Goal: Book appointment/travel/reservation

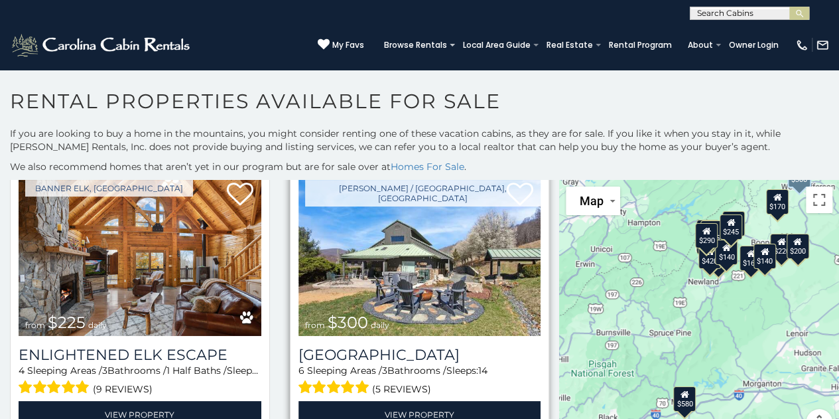
scroll to position [332, 0]
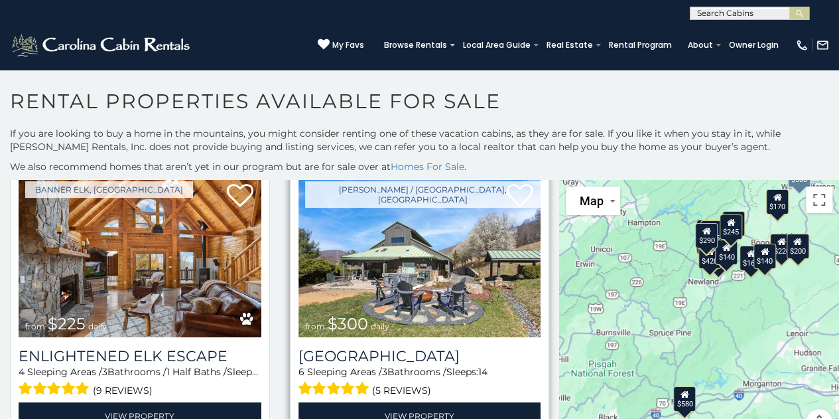
click at [429, 278] on img at bounding box center [420, 256] width 243 height 163
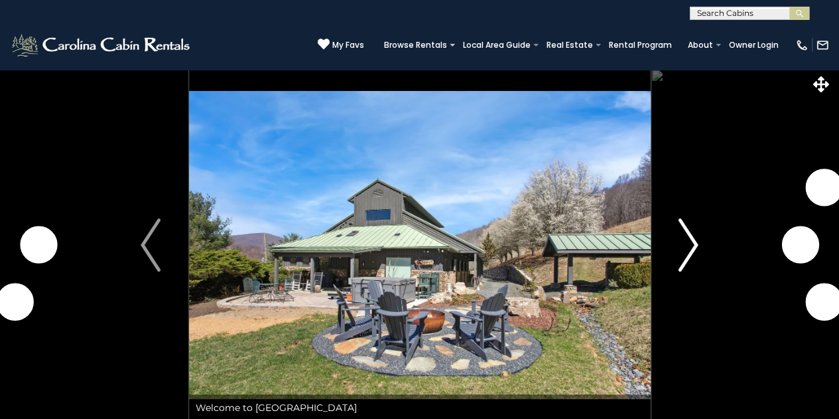
click at [695, 245] on img "Next" at bounding box center [689, 244] width 20 height 53
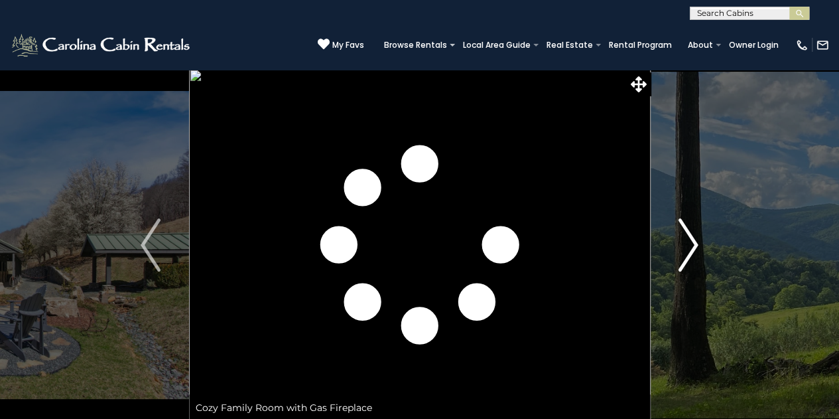
click at [693, 245] on img "Next" at bounding box center [689, 244] width 20 height 53
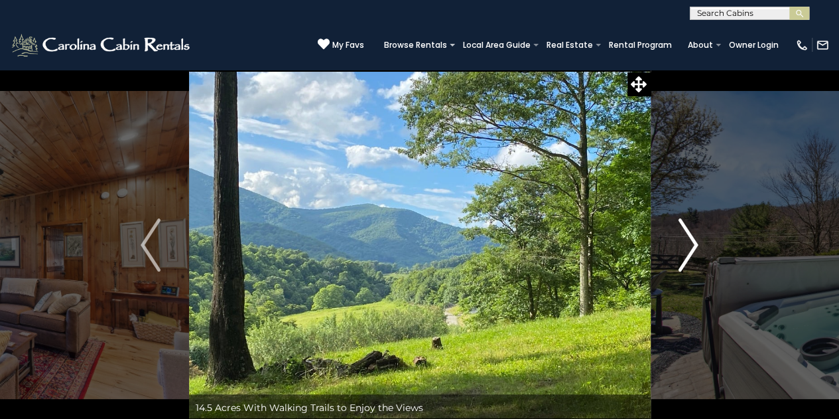
click at [693, 245] on img "Next" at bounding box center [689, 244] width 20 height 53
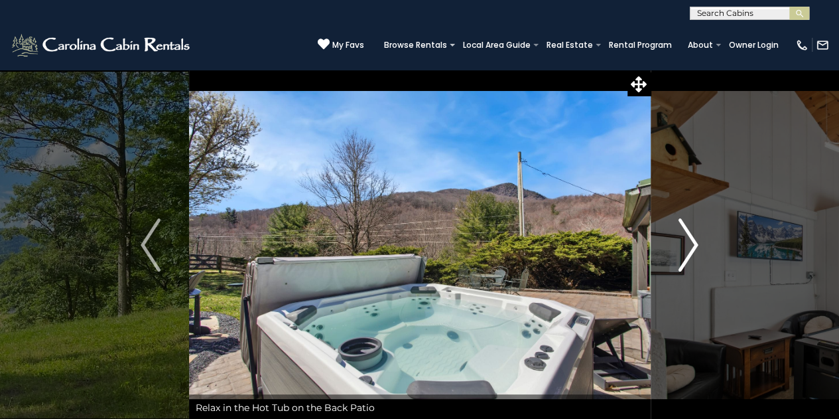
click at [693, 245] on img "Next" at bounding box center [689, 244] width 20 height 53
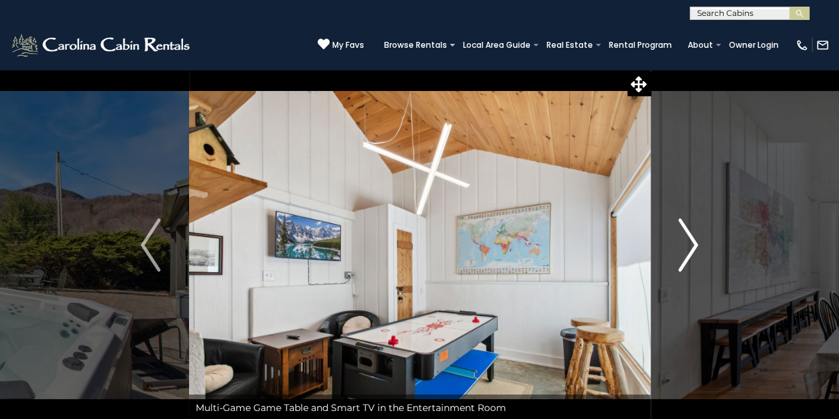
click at [693, 245] on img "Next" at bounding box center [689, 244] width 20 height 53
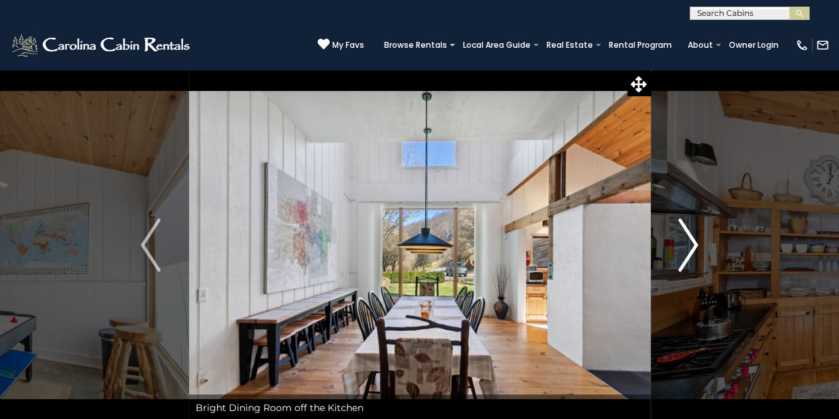
click at [693, 245] on img "Next" at bounding box center [689, 244] width 20 height 53
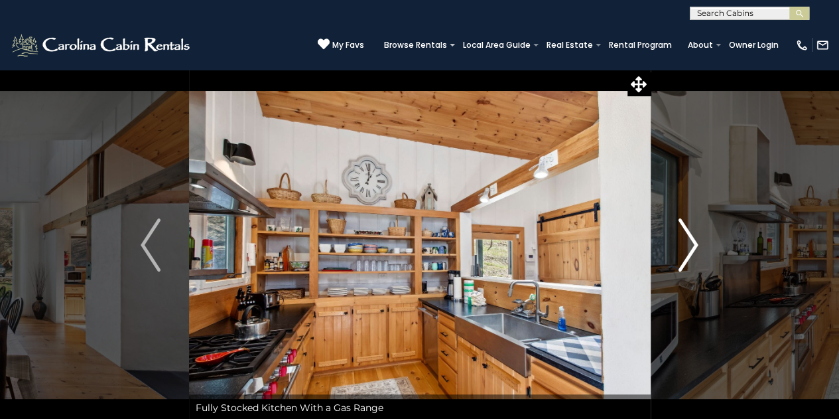
click at [693, 245] on img "Next" at bounding box center [689, 244] width 20 height 53
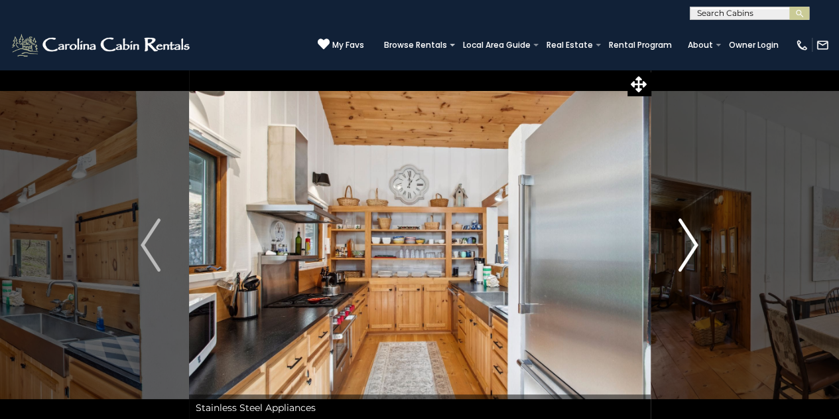
click at [693, 245] on img "Next" at bounding box center [689, 244] width 20 height 53
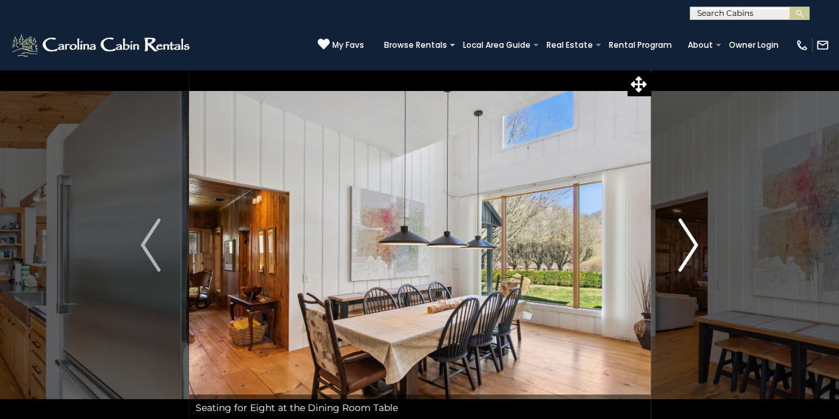
click at [693, 245] on img "Next" at bounding box center [689, 244] width 20 height 53
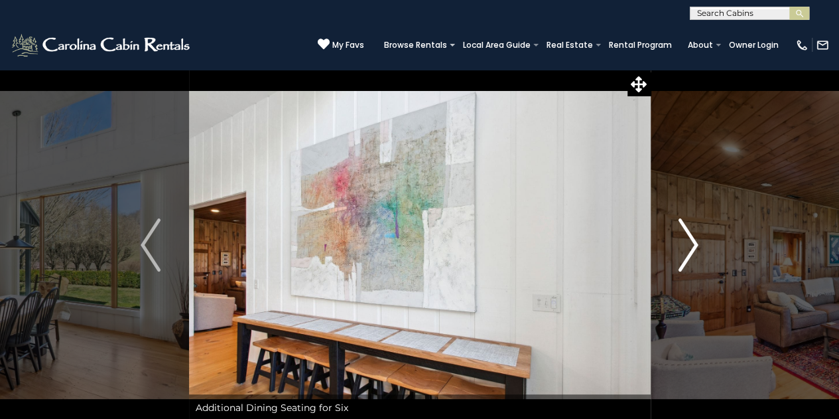
click at [693, 245] on img "Next" at bounding box center [689, 244] width 20 height 53
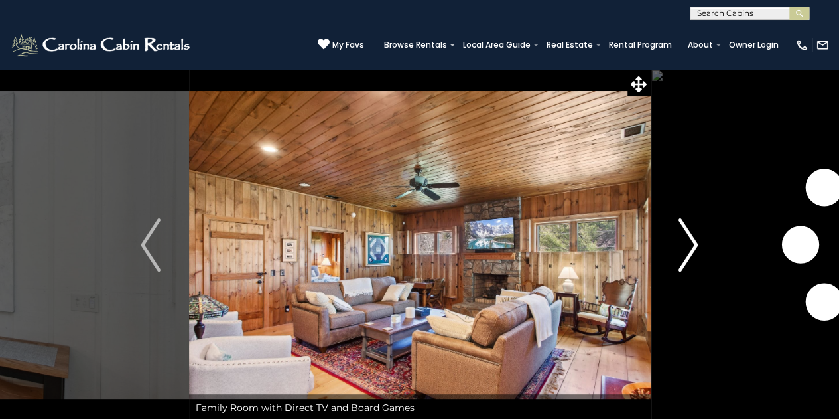
click at [693, 245] on img "Next" at bounding box center [689, 244] width 20 height 53
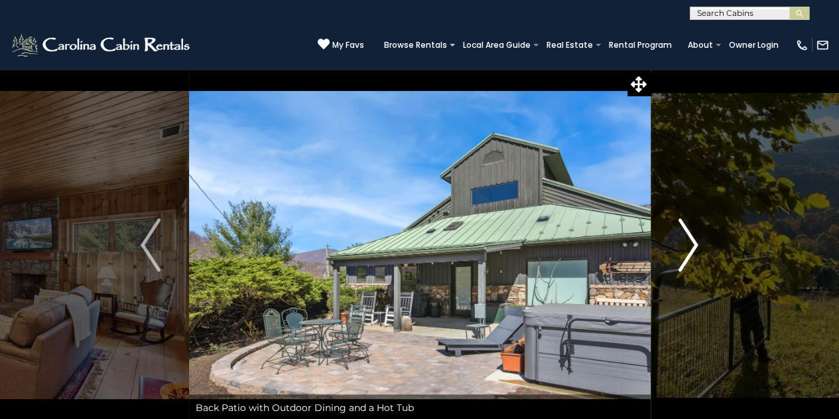
click at [693, 245] on img "Next" at bounding box center [689, 244] width 20 height 53
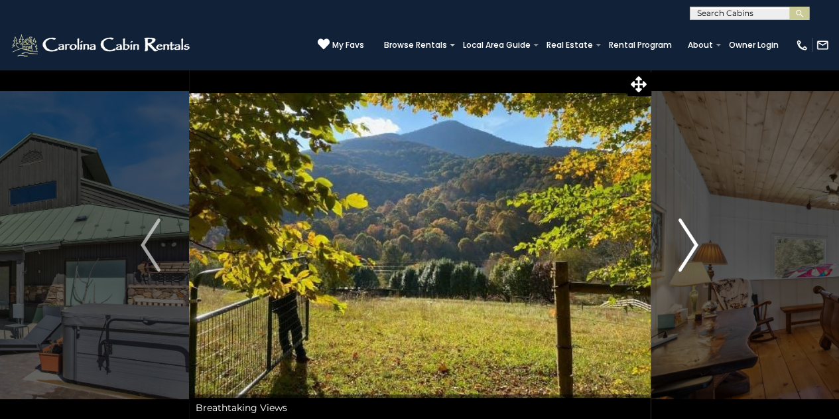
click at [689, 251] on img "Next" at bounding box center [689, 244] width 20 height 53
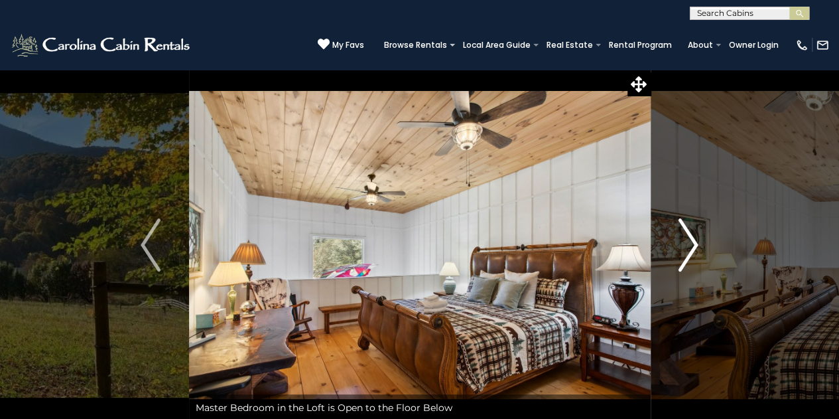
click at [687, 250] on img "Next" at bounding box center [689, 244] width 20 height 53
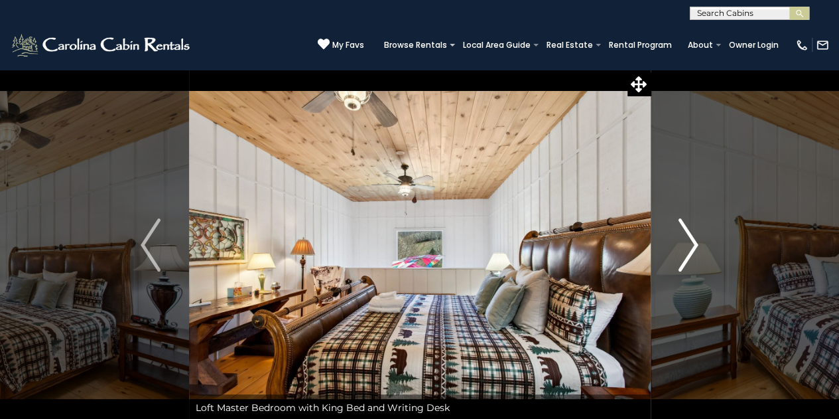
click at [687, 250] on img "Next" at bounding box center [689, 244] width 20 height 53
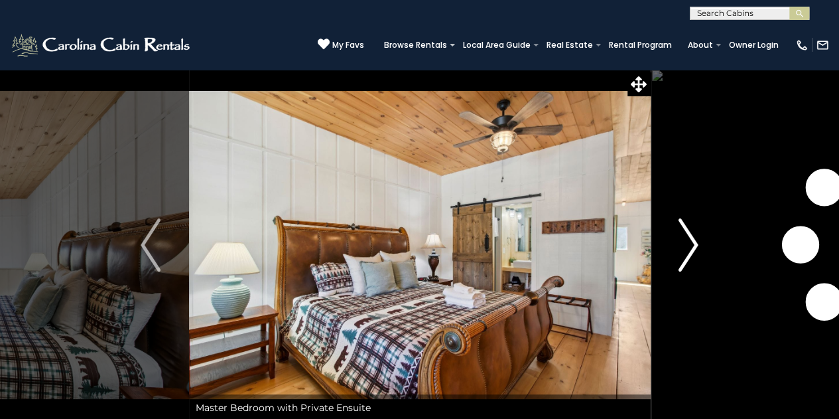
click at [687, 250] on img "Next" at bounding box center [689, 244] width 20 height 53
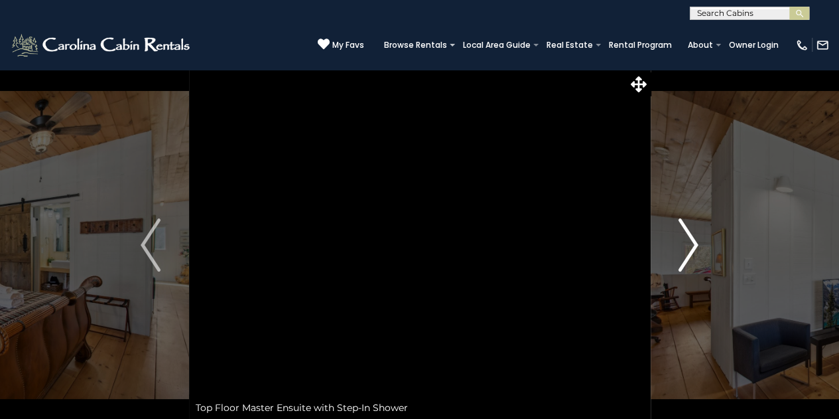
click at [687, 250] on img "Next" at bounding box center [689, 244] width 20 height 53
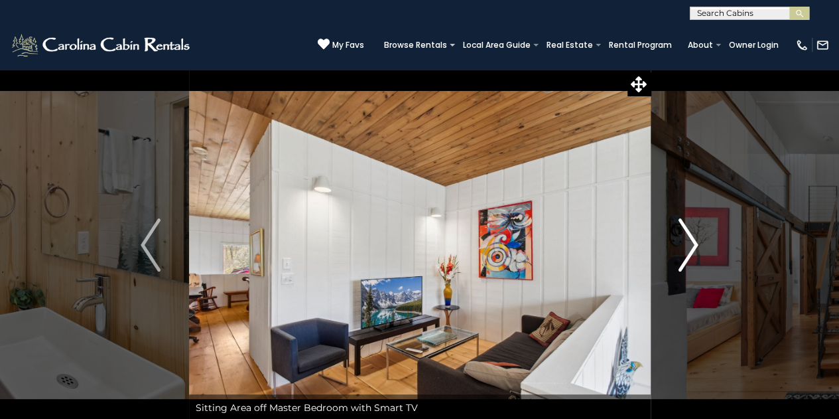
click at [687, 250] on img "Next" at bounding box center [689, 244] width 20 height 53
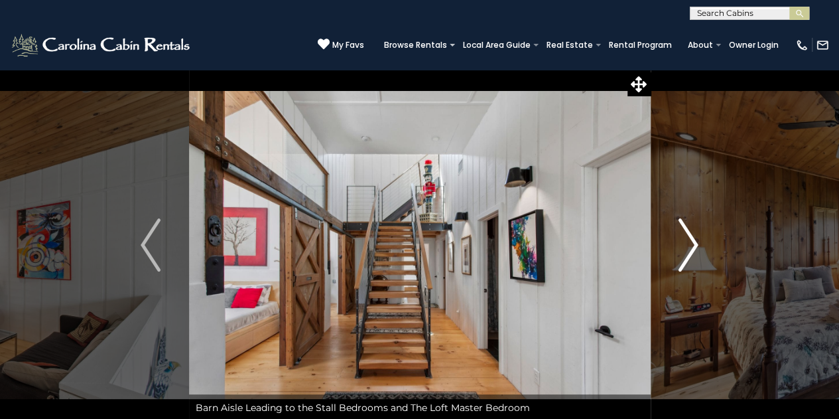
click at [687, 250] on img "Next" at bounding box center [689, 244] width 20 height 53
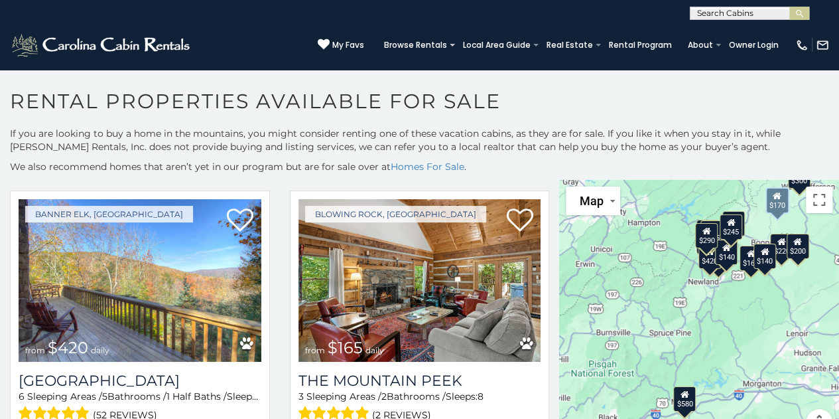
scroll to position [1460, 0]
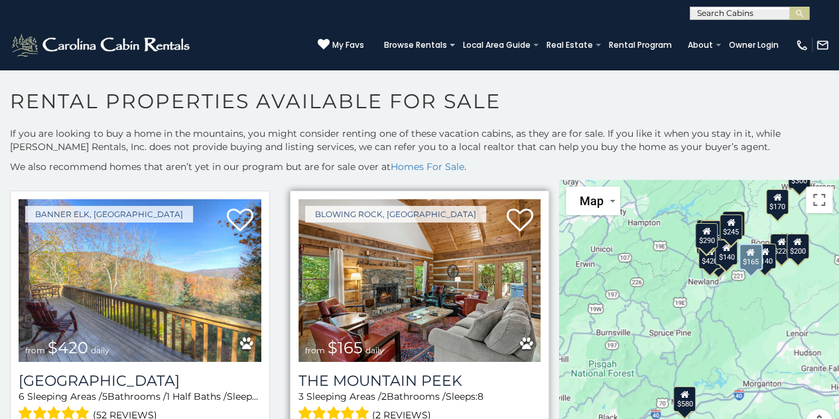
click at [423, 250] on img at bounding box center [420, 280] width 243 height 163
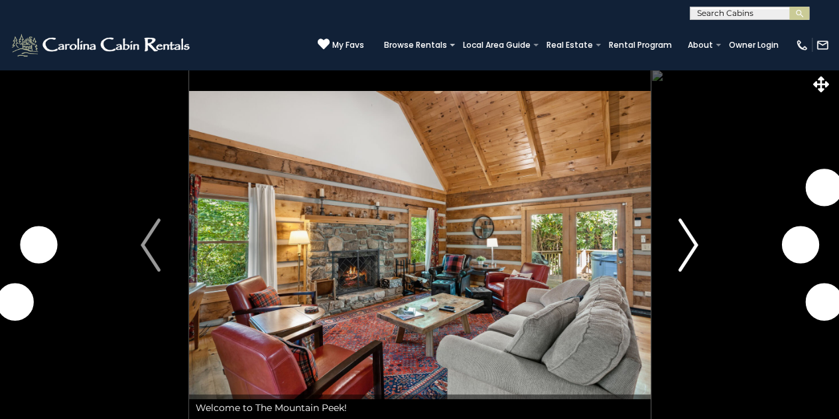
click at [694, 246] on img "Next" at bounding box center [689, 244] width 20 height 53
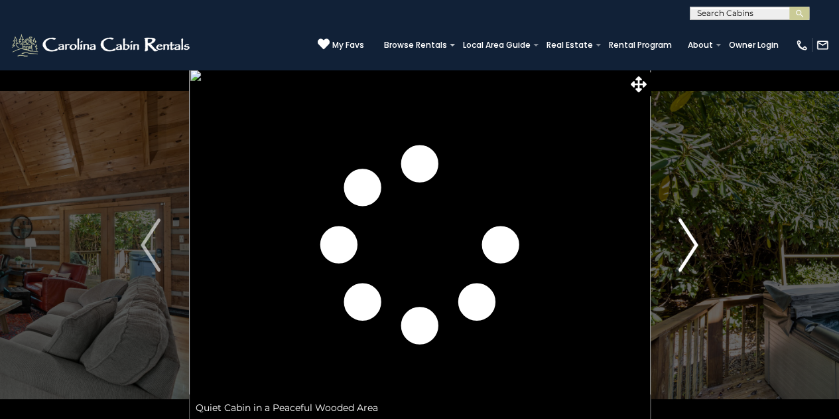
click at [695, 246] on img "Next" at bounding box center [689, 244] width 20 height 53
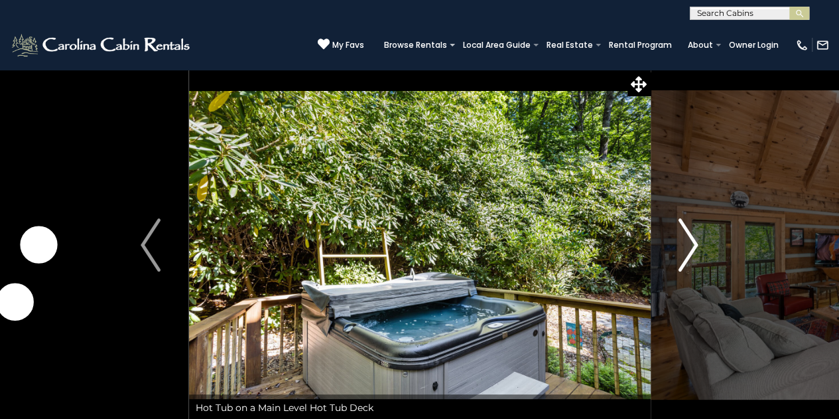
click at [696, 246] on img "Next" at bounding box center [689, 244] width 20 height 53
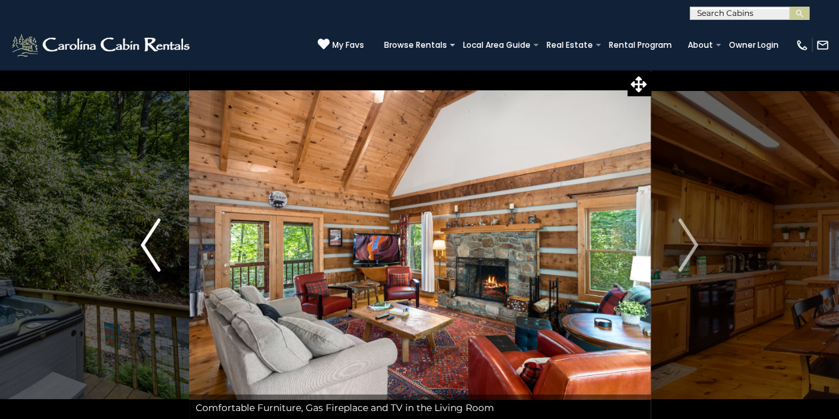
click at [151, 248] on img "Previous" at bounding box center [151, 244] width 20 height 53
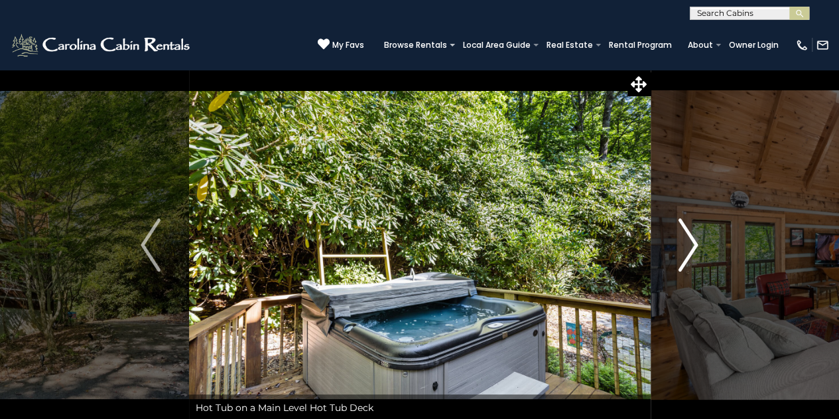
click at [687, 251] on img "Next" at bounding box center [689, 244] width 20 height 53
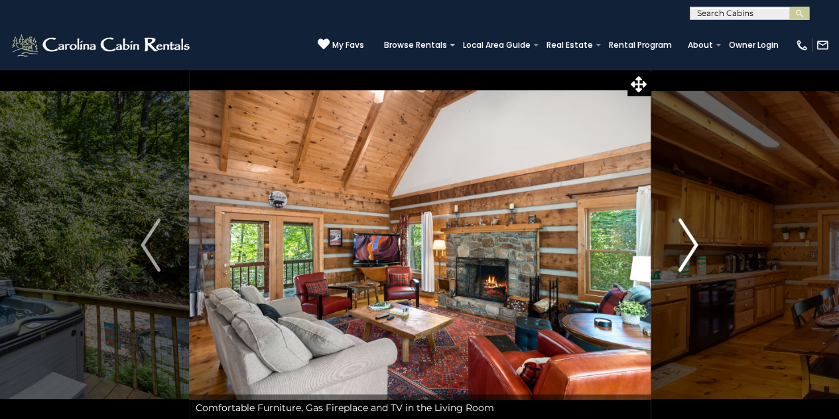
click at [687, 251] on img "Next" at bounding box center [689, 244] width 20 height 53
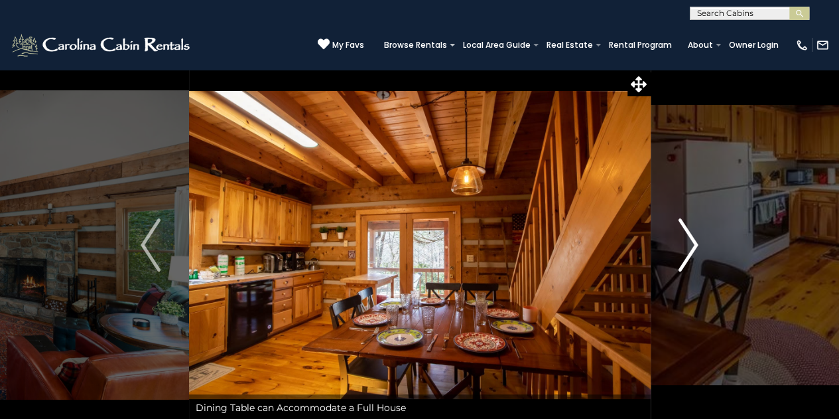
click at [687, 251] on img "Next" at bounding box center [689, 244] width 20 height 53
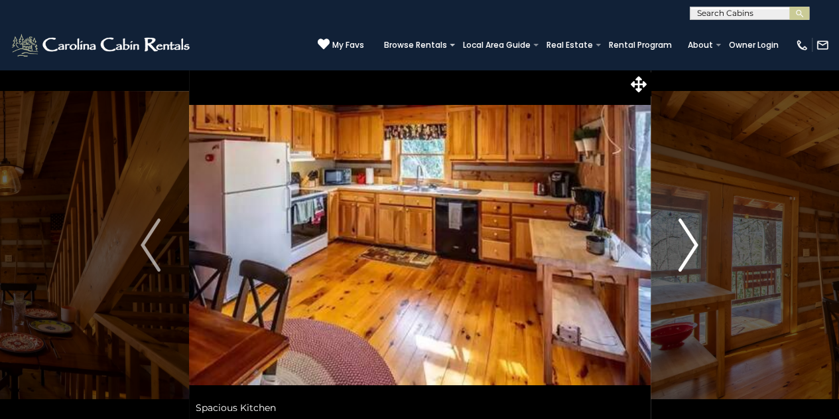
click at [687, 251] on img "Next" at bounding box center [689, 244] width 20 height 53
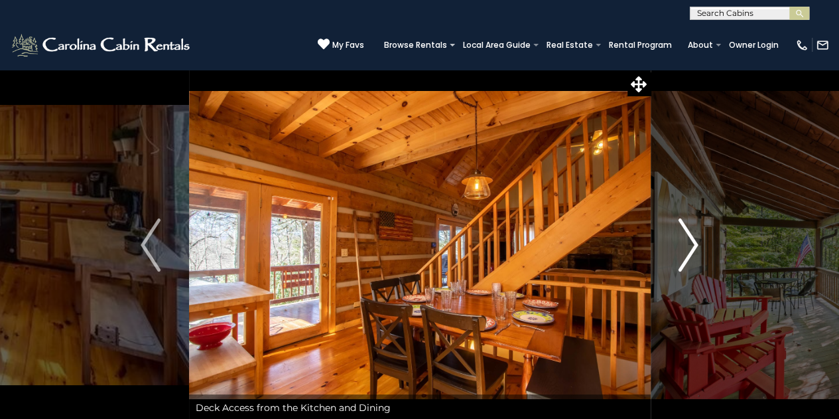
click at [687, 251] on img "Next" at bounding box center [689, 244] width 20 height 53
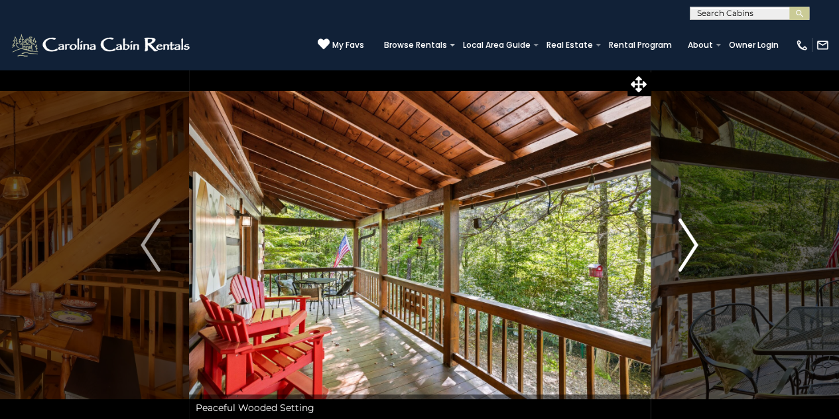
click at [687, 251] on img "Next" at bounding box center [689, 244] width 20 height 53
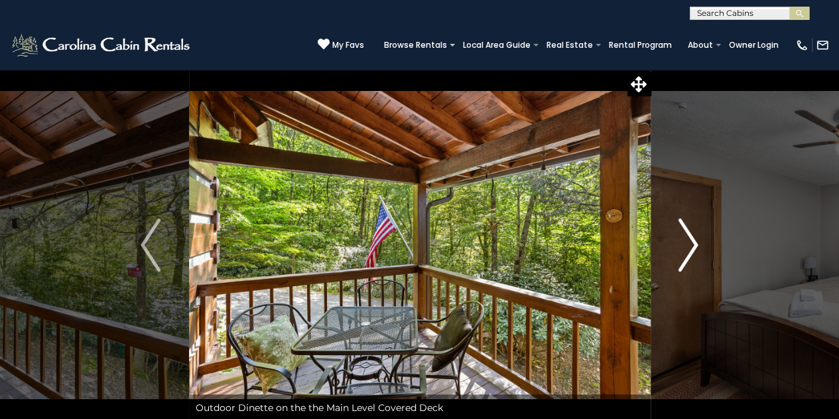
click at [687, 251] on img "Next" at bounding box center [689, 244] width 20 height 53
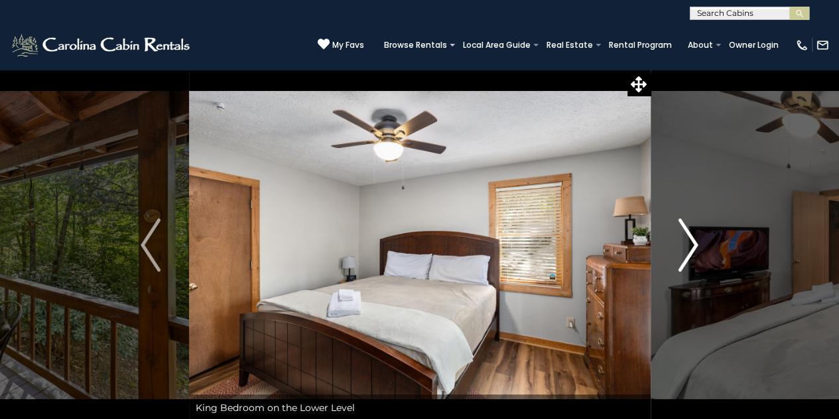
click at [687, 251] on img "Next" at bounding box center [689, 244] width 20 height 53
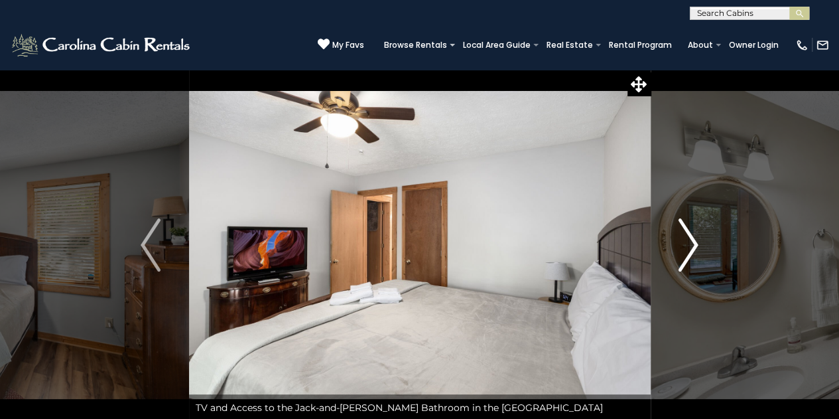
click at [687, 251] on img "Next" at bounding box center [689, 244] width 20 height 53
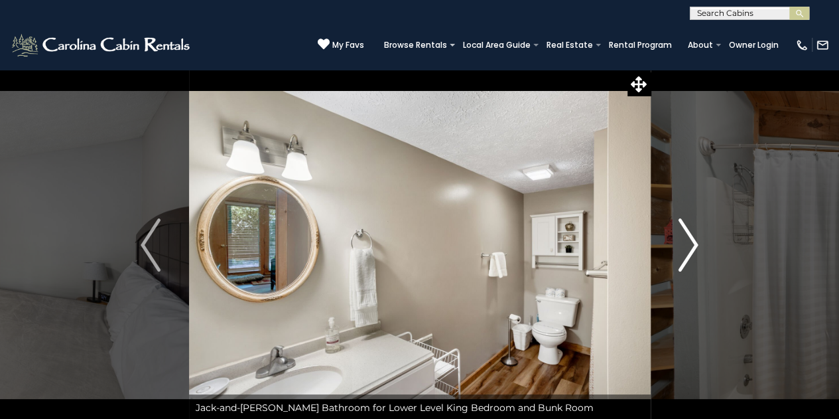
click at [687, 251] on img "Next" at bounding box center [689, 244] width 20 height 53
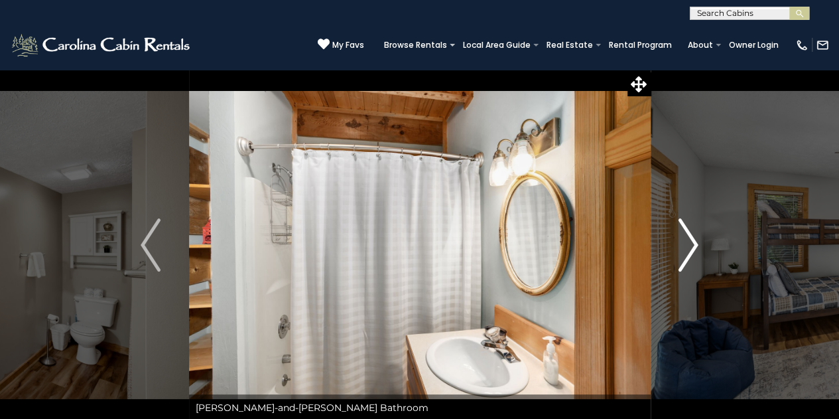
click at [689, 249] on img "Next" at bounding box center [689, 244] width 20 height 53
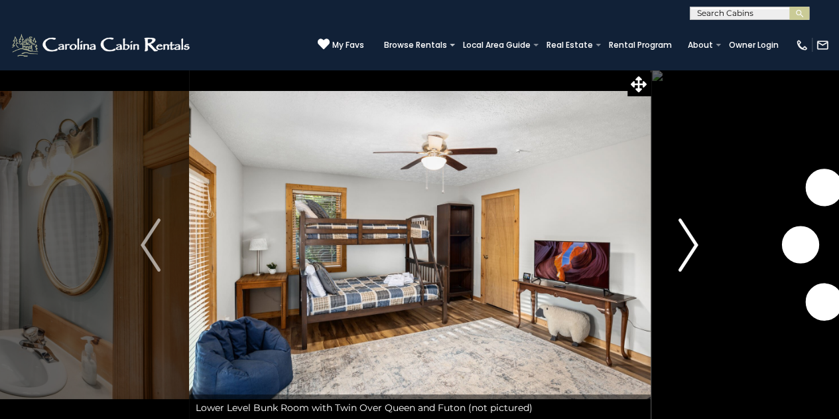
click at [689, 249] on img "Next" at bounding box center [689, 244] width 20 height 53
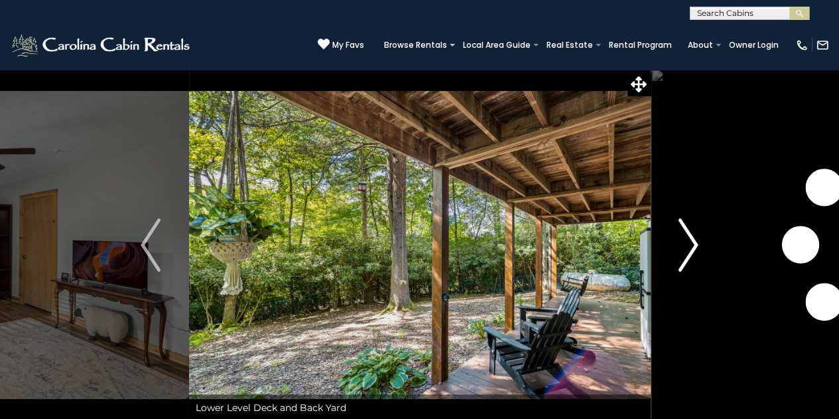
click at [689, 249] on img "Next" at bounding box center [689, 244] width 20 height 53
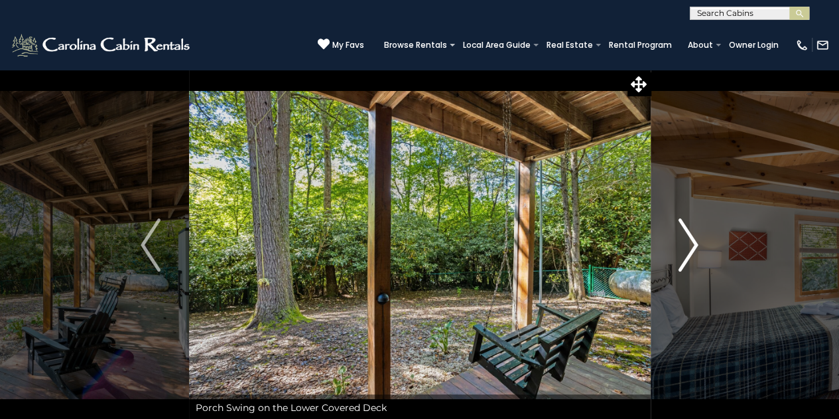
click at [689, 249] on img "Next" at bounding box center [689, 244] width 20 height 53
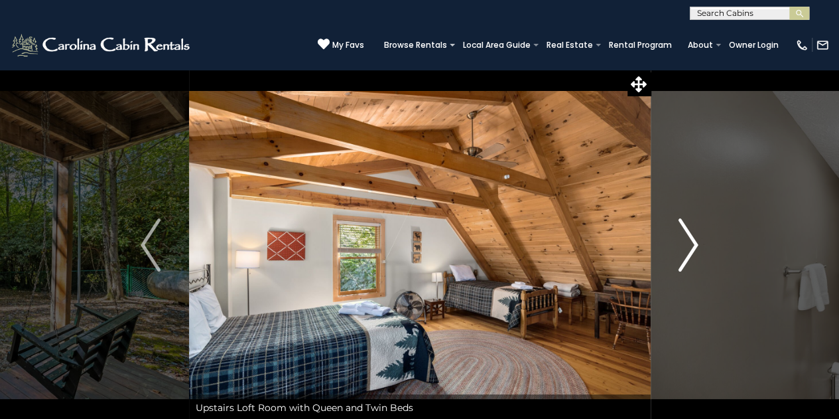
click at [689, 249] on img "Next" at bounding box center [689, 244] width 20 height 53
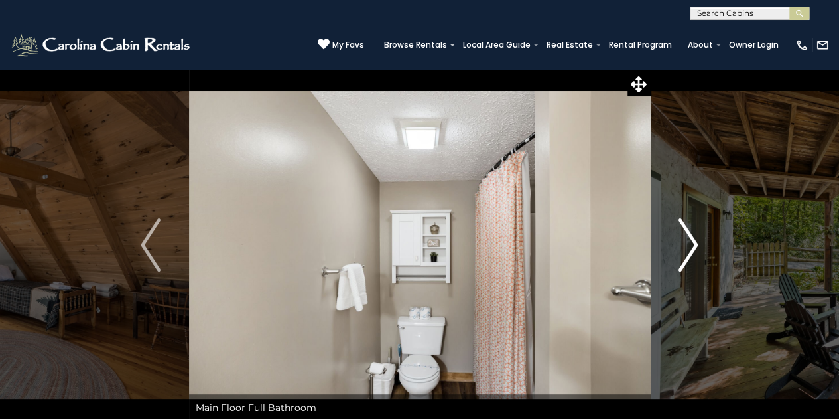
click at [689, 249] on img "Next" at bounding box center [689, 244] width 20 height 53
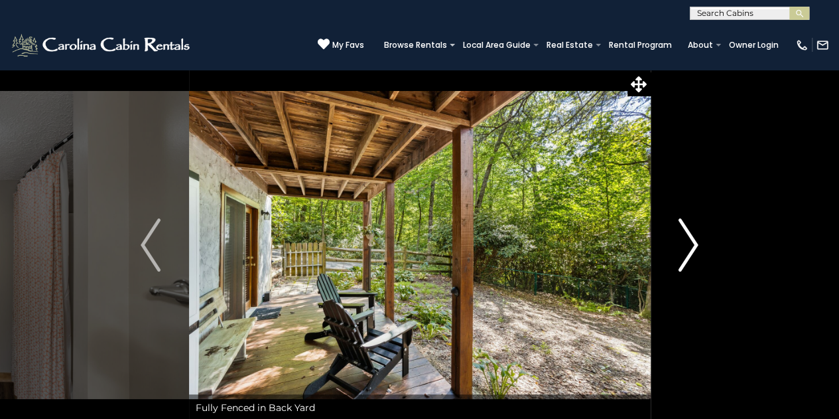
click at [689, 249] on img "Next" at bounding box center [689, 244] width 20 height 53
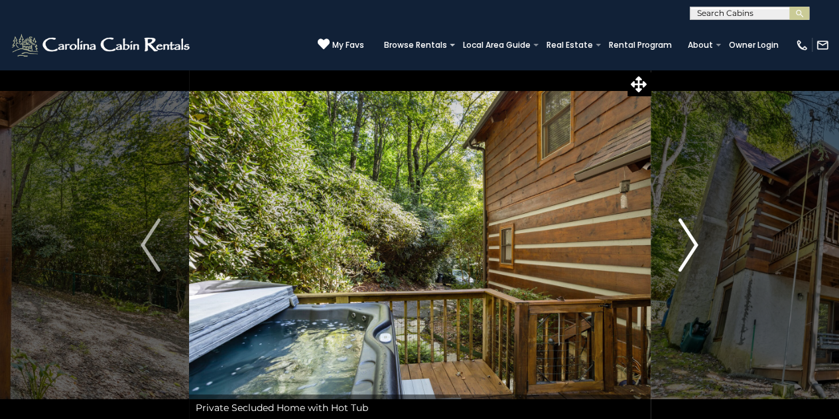
click at [689, 249] on img "Next" at bounding box center [689, 244] width 20 height 53
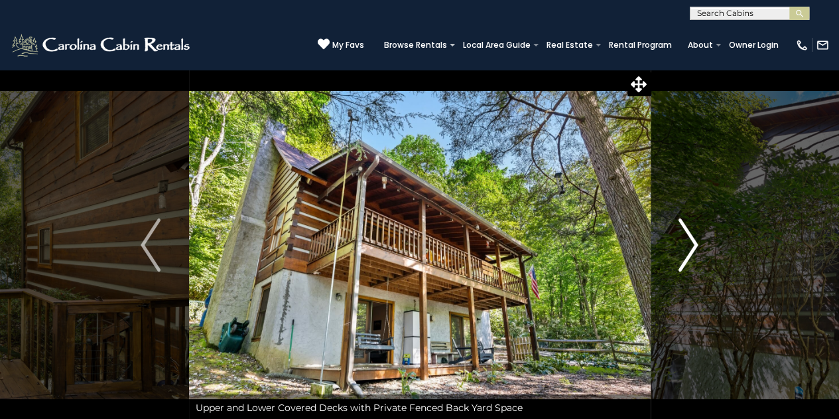
click at [689, 249] on img "Next" at bounding box center [689, 244] width 20 height 53
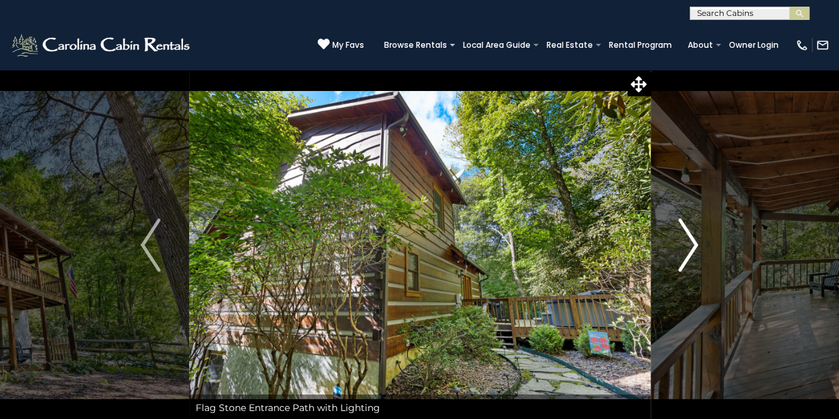
click at [689, 249] on img "Next" at bounding box center [689, 244] width 20 height 53
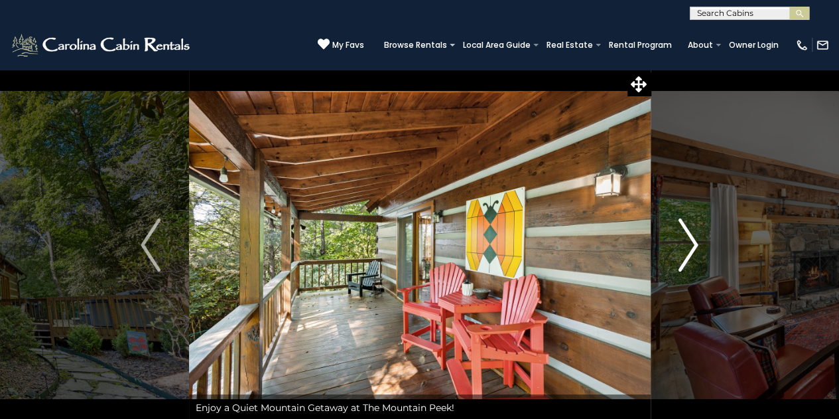
click at [689, 249] on img "Next" at bounding box center [689, 244] width 20 height 53
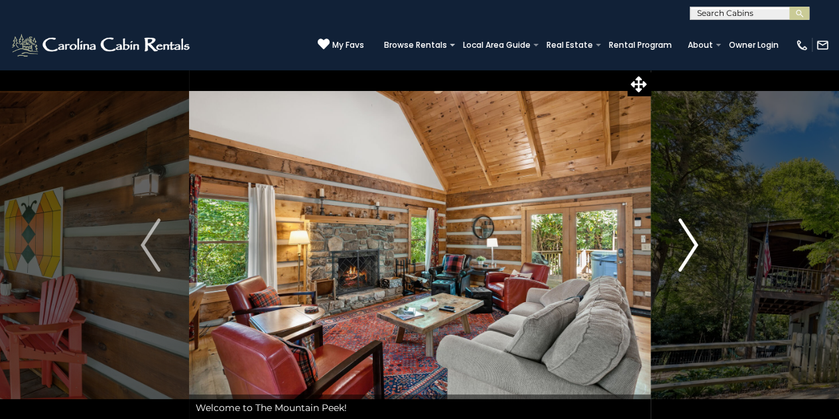
click at [689, 249] on img "Next" at bounding box center [689, 244] width 20 height 53
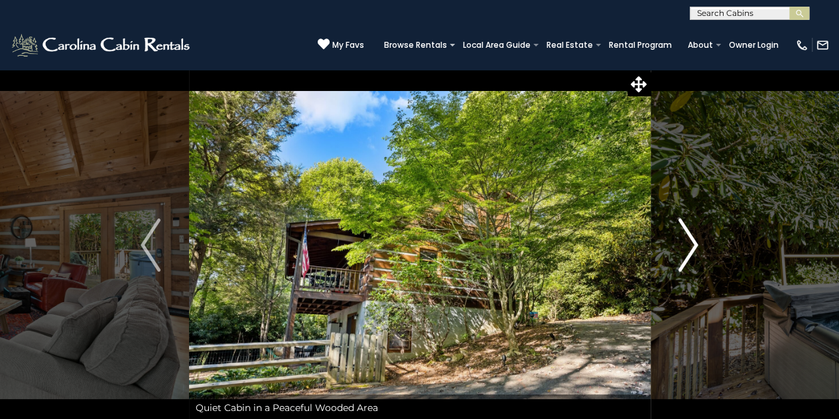
click at [689, 250] on img "Next" at bounding box center [689, 244] width 20 height 53
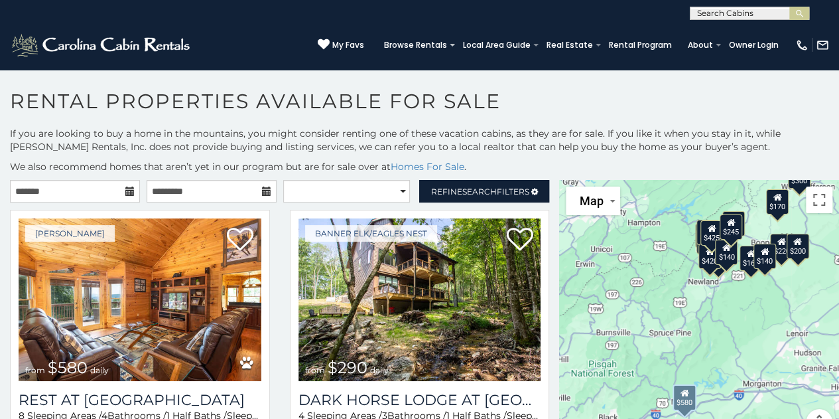
scroll to position [7, 0]
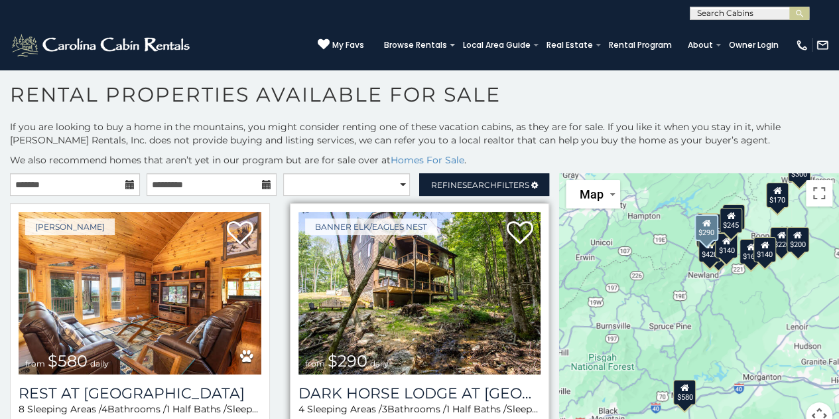
click at [427, 269] on img at bounding box center [420, 293] width 243 height 163
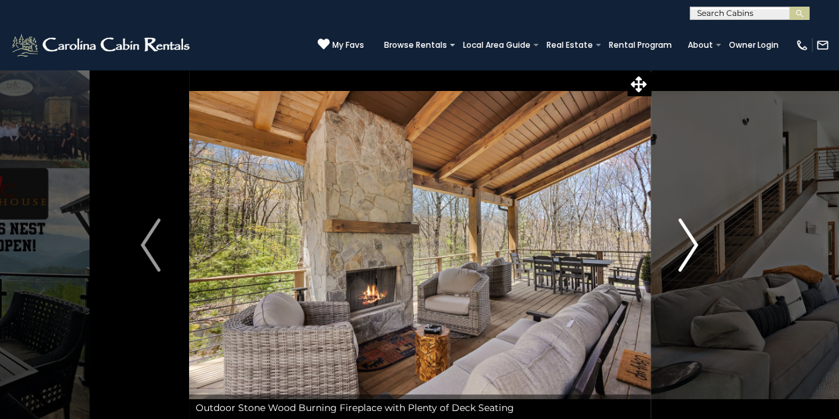
click at [694, 238] on img "Next" at bounding box center [689, 244] width 20 height 53
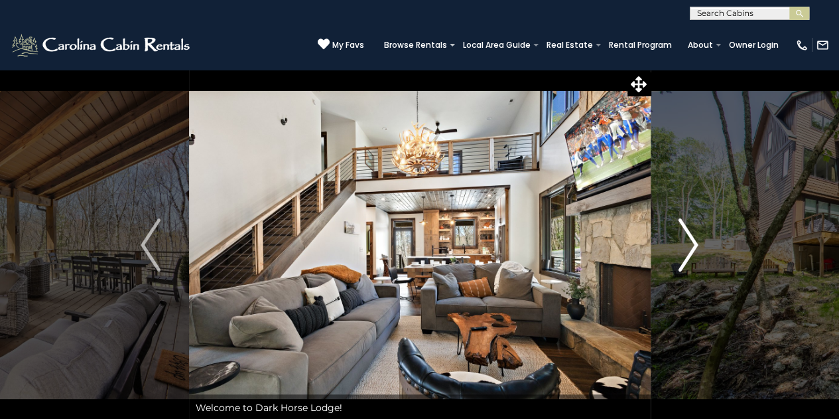
click at [694, 238] on img "Next" at bounding box center [689, 244] width 20 height 53
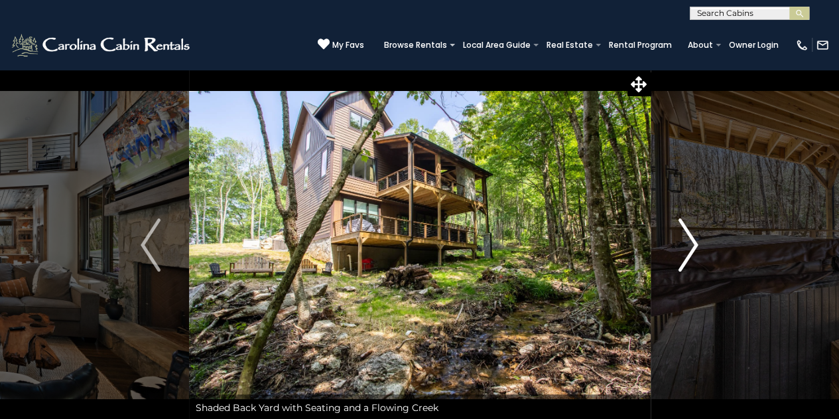
click at [694, 238] on img "Next" at bounding box center [689, 244] width 20 height 53
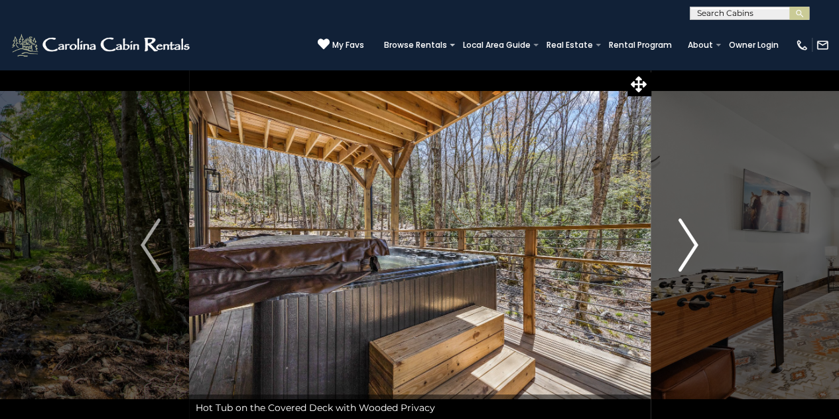
click at [694, 238] on img "Next" at bounding box center [689, 244] width 20 height 53
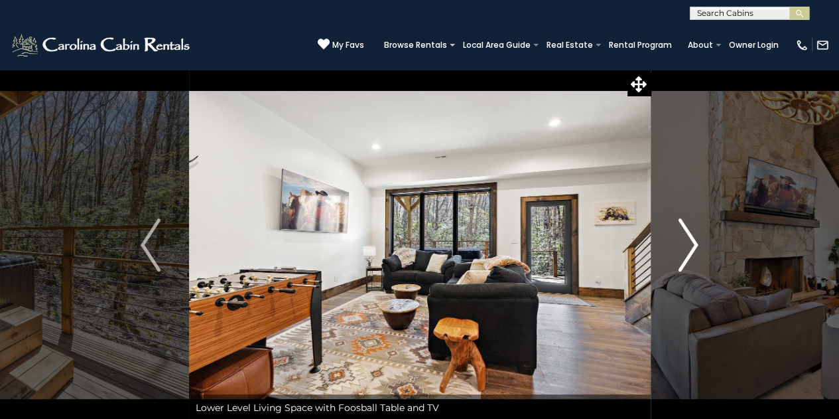
click at [694, 238] on img "Next" at bounding box center [689, 244] width 20 height 53
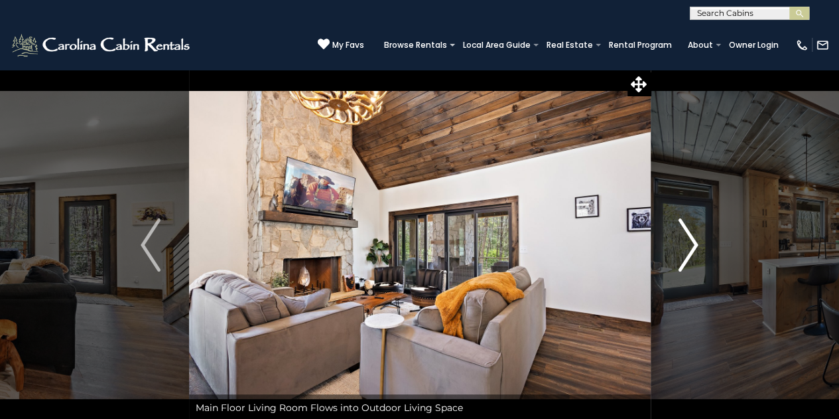
click at [694, 238] on img "Next" at bounding box center [689, 244] width 20 height 53
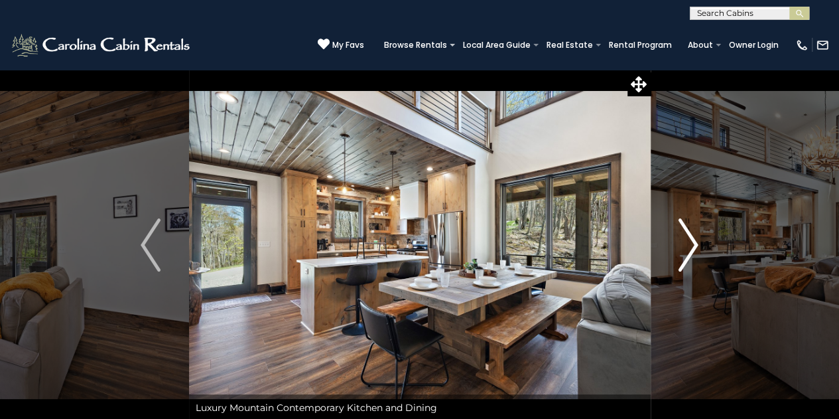
click at [694, 238] on img "Next" at bounding box center [689, 244] width 20 height 53
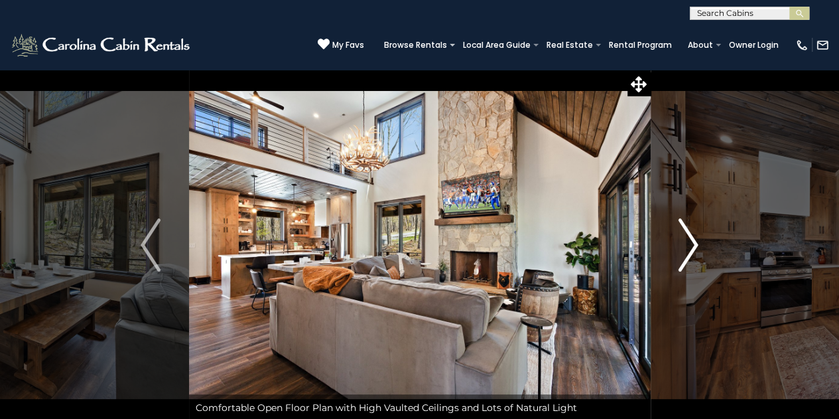
click at [694, 238] on img "Next" at bounding box center [689, 244] width 20 height 53
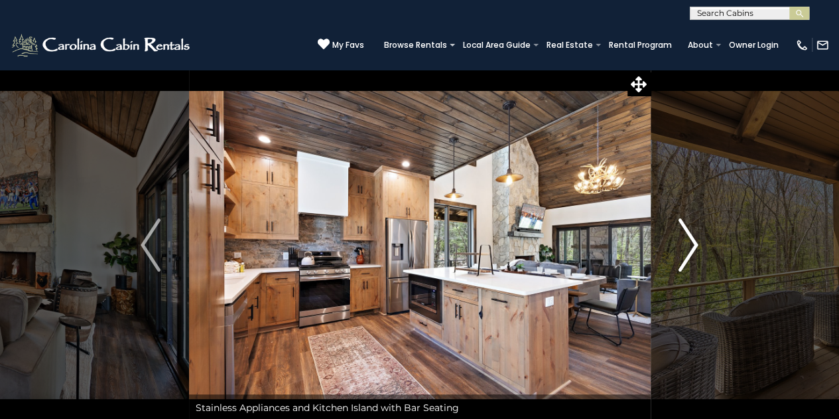
click at [694, 238] on img "Next" at bounding box center [689, 244] width 20 height 53
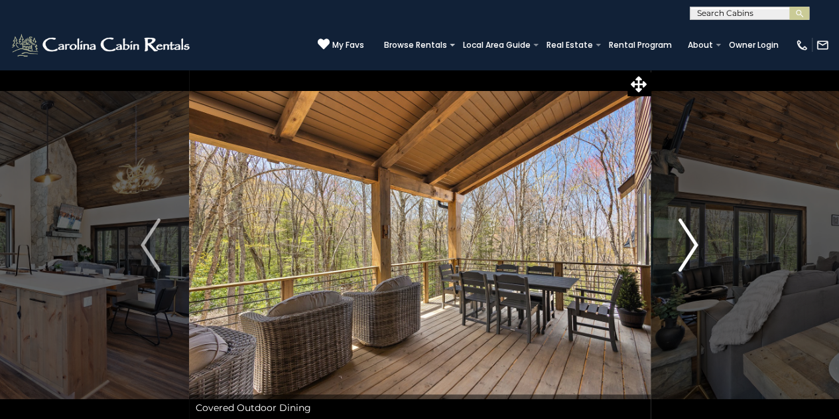
click at [689, 232] on img "Next" at bounding box center [689, 244] width 20 height 53
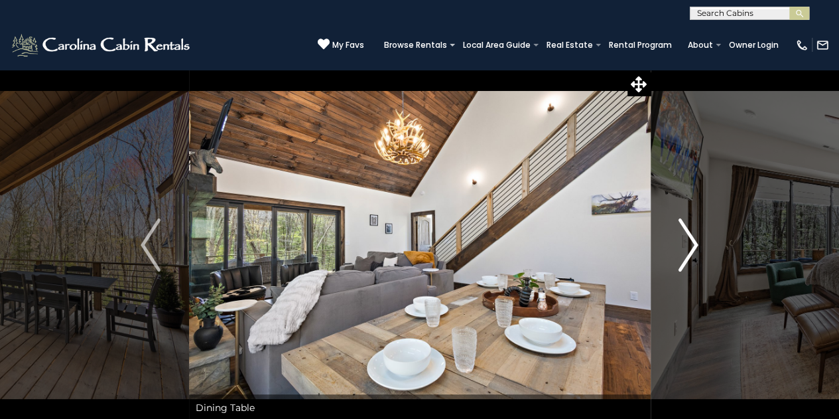
click at [689, 232] on img "Next" at bounding box center [689, 244] width 20 height 53
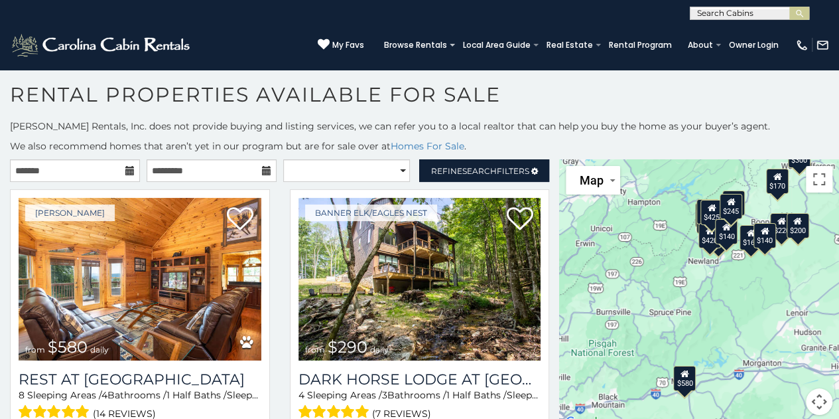
scroll to position [25, 0]
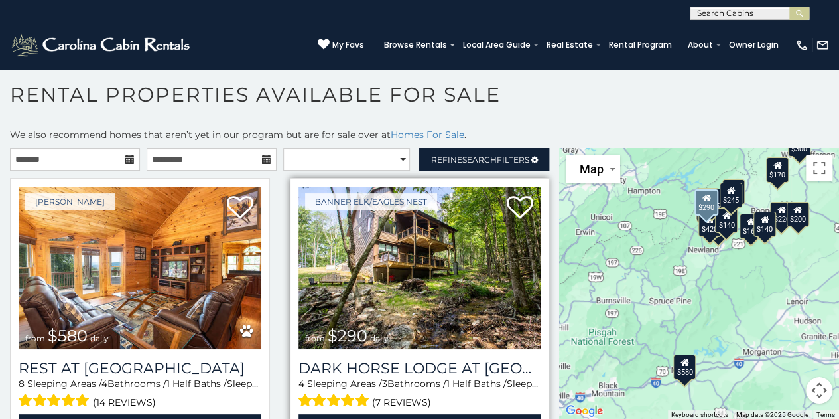
click at [438, 270] on img at bounding box center [420, 267] width 243 height 163
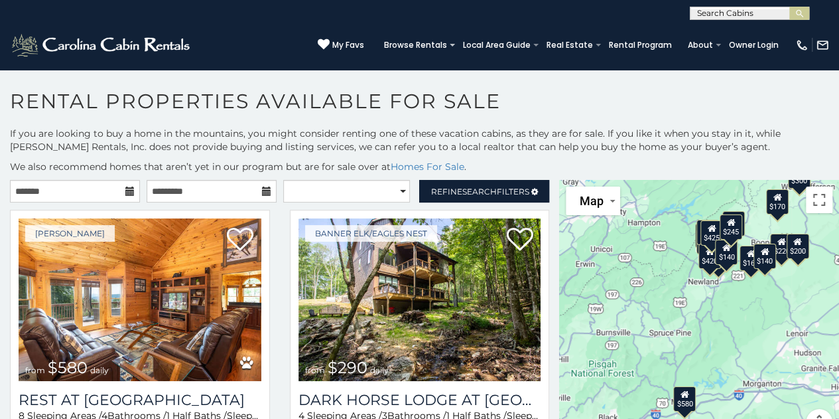
scroll to position [7, 0]
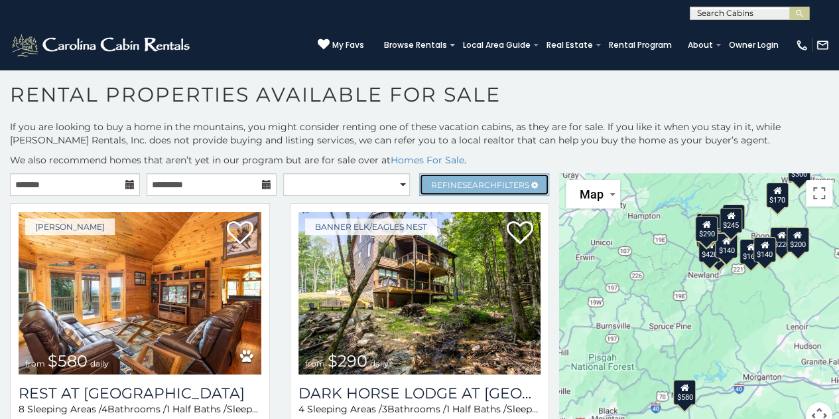
click at [439, 175] on link "Refine Search Filters" at bounding box center [484, 184] width 130 height 23
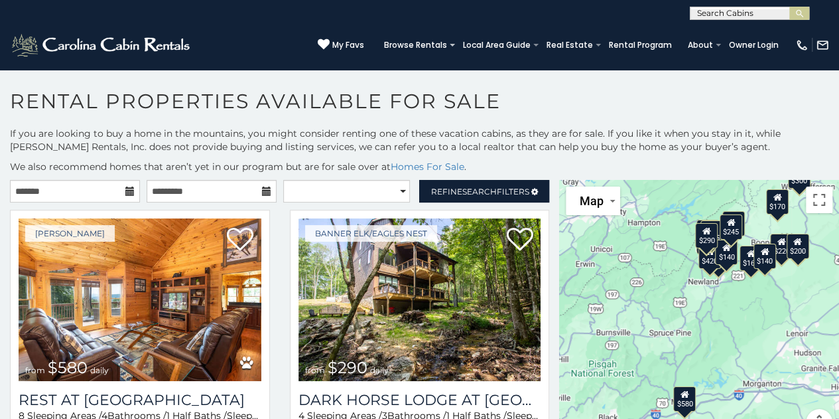
click at [759, 262] on div "$140" at bounding box center [765, 255] width 23 height 25
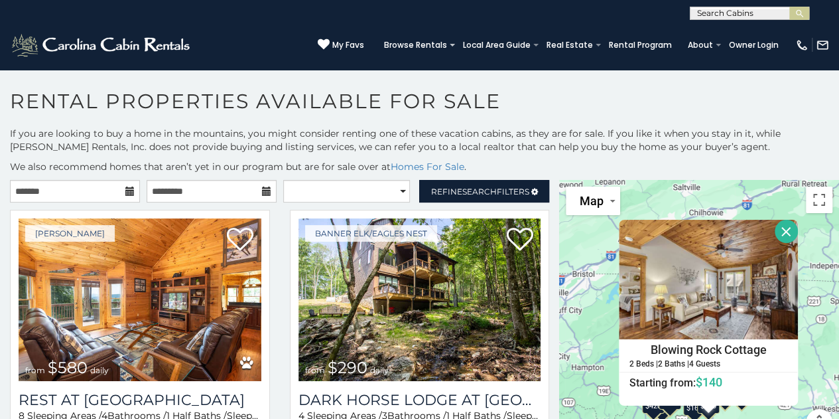
click at [782, 230] on button "Close" at bounding box center [786, 231] width 23 height 23
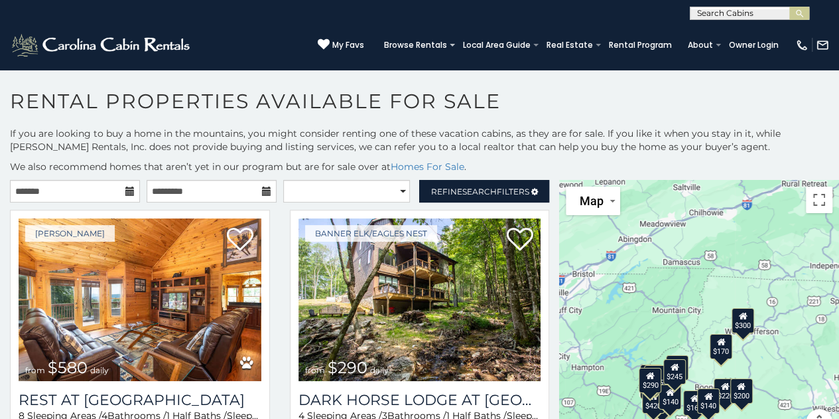
scroll to position [7, 0]
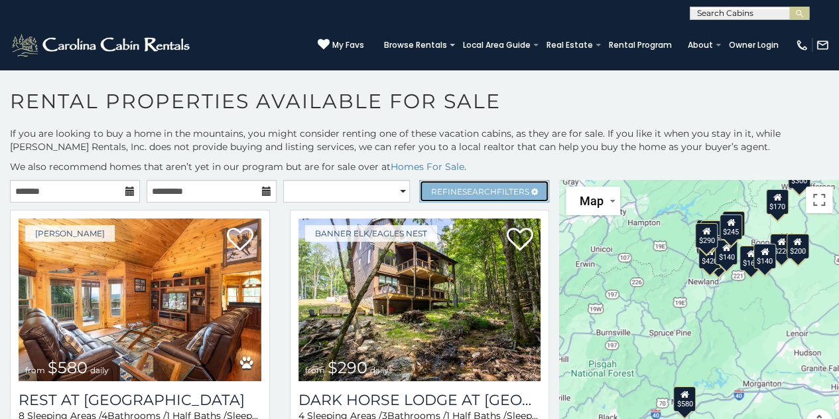
click at [447, 188] on span "Refine Search Filters" at bounding box center [480, 191] width 98 height 10
